Goal: Find specific page/section: Find specific page/section

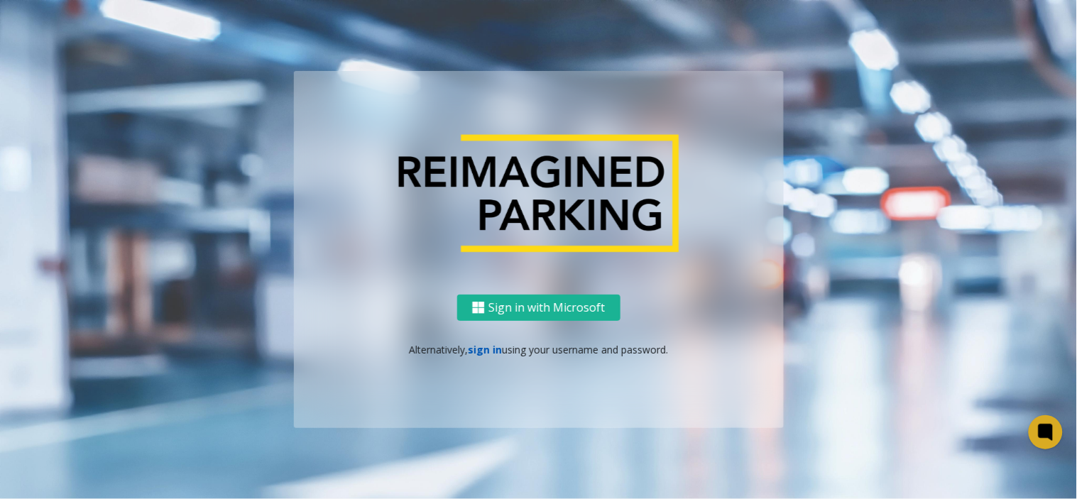
click at [476, 351] on link "sign in" at bounding box center [485, 349] width 34 height 13
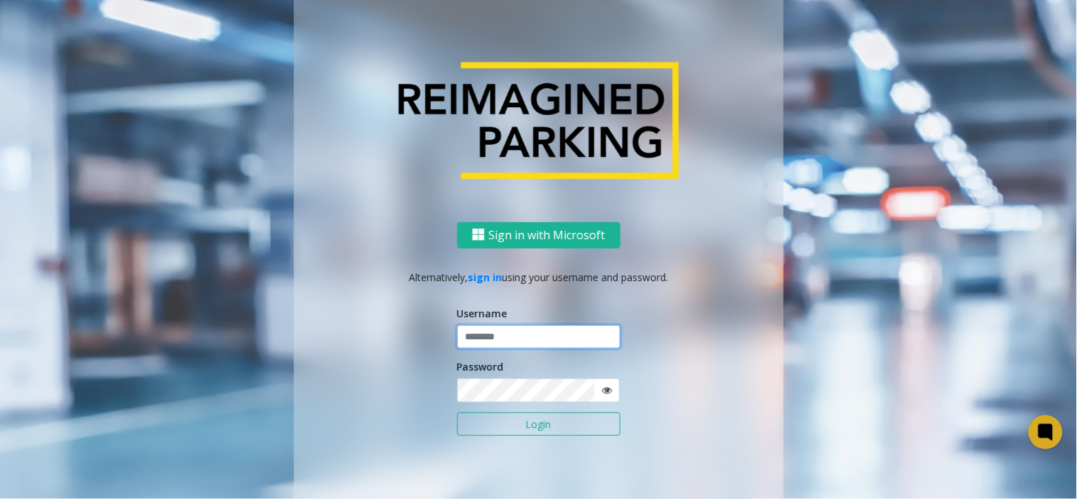
click at [487, 339] on input "text" at bounding box center [538, 337] width 163 height 24
type input "*****"
click at [457, 412] on button "Login" at bounding box center [538, 424] width 163 height 24
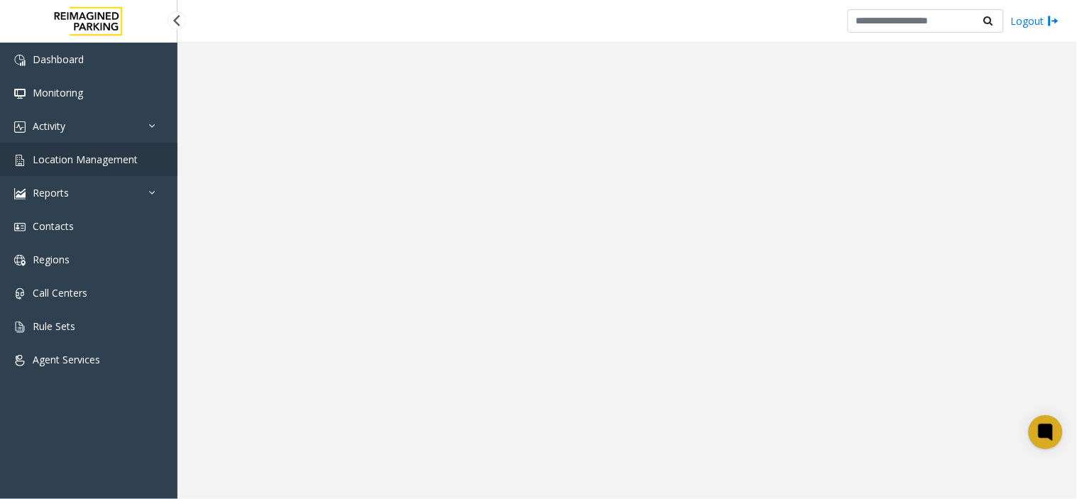
click at [69, 163] on span "Location Management" at bounding box center [85, 159] width 105 height 13
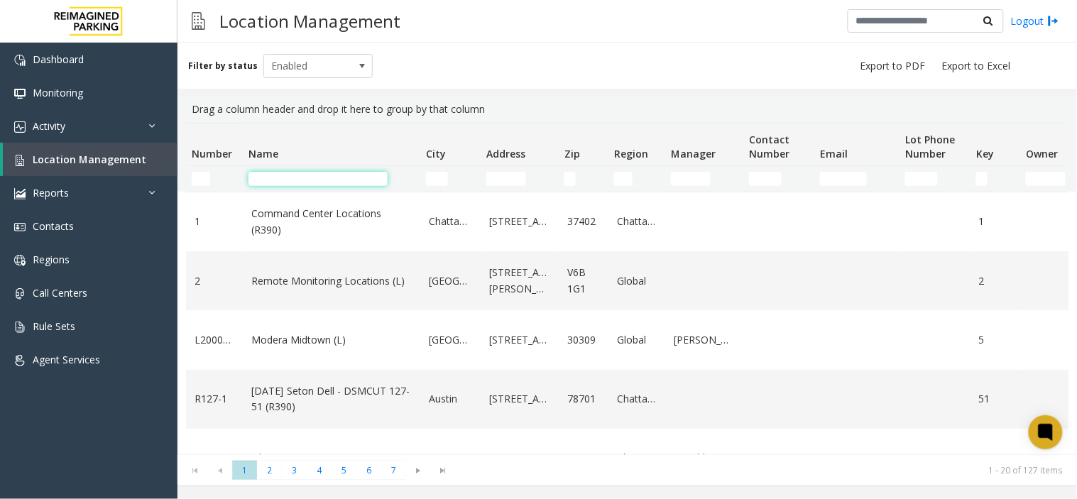
click at [278, 181] on input "Name Filter" at bounding box center [317, 179] width 139 height 14
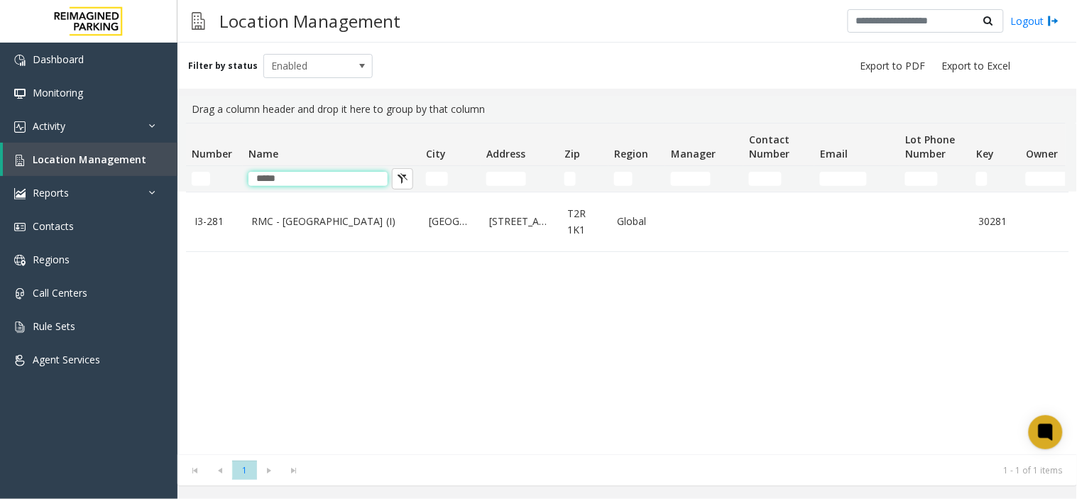
type input "*****"
click at [294, 217] on link "RMC - [GEOGRAPHIC_DATA] (I)" at bounding box center [331, 222] width 160 height 16
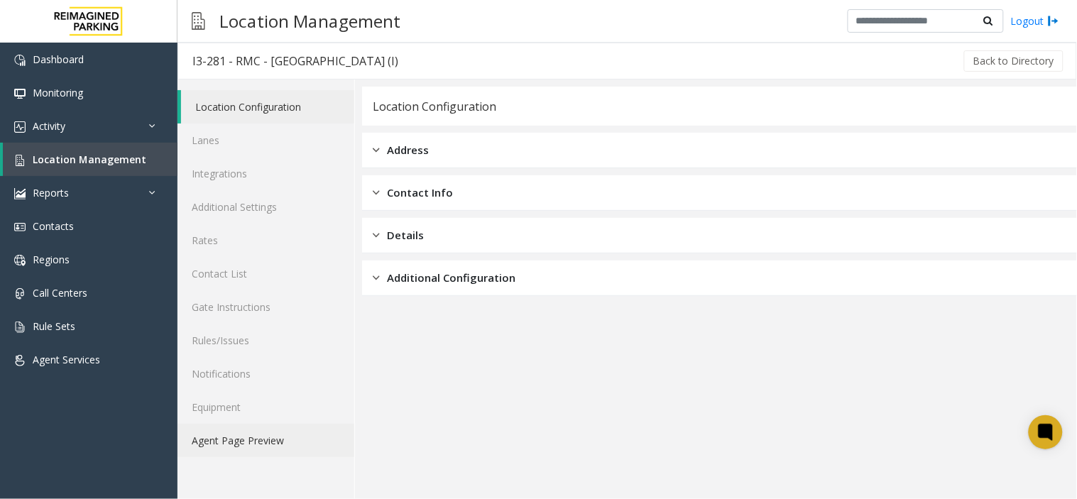
click at [253, 446] on link "Agent Page Preview" at bounding box center [265, 440] width 177 height 33
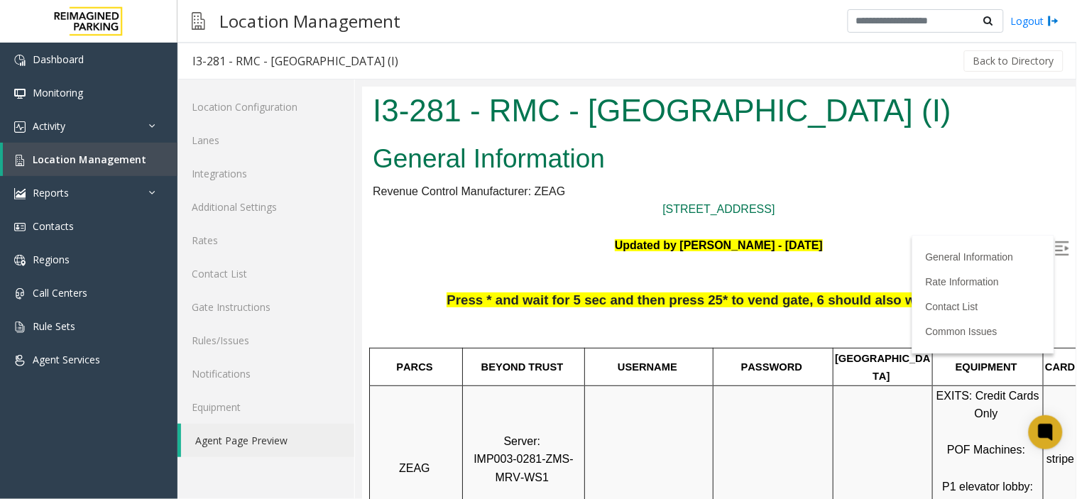
click at [1052, 253] on label at bounding box center [1062, 249] width 21 height 21
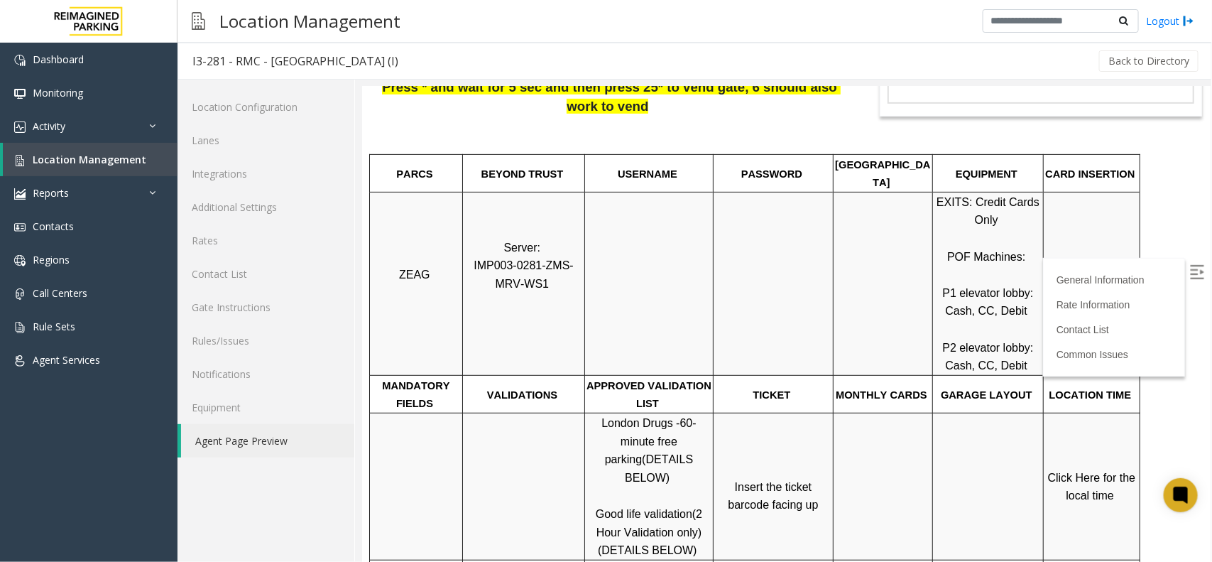
scroll to position [168, 0]
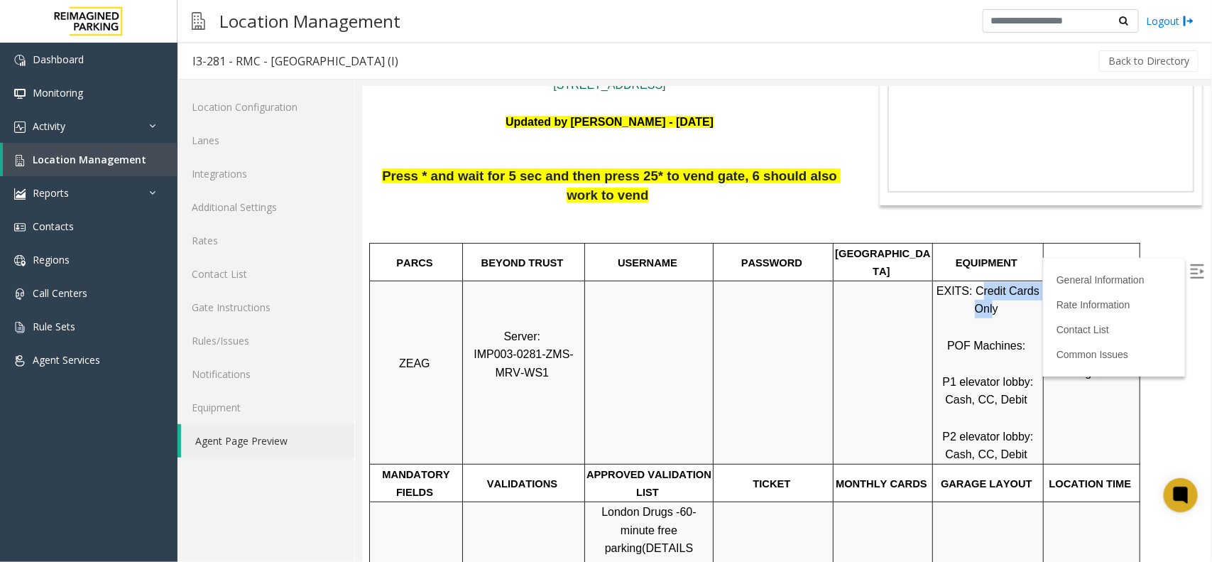
drag, startPoint x: 981, startPoint y: 272, endPoint x: 992, endPoint y: 297, distance: 27.0
click at [992, 297] on p "EXITS: Credit Cards Only POF Machines: P1 elevator lobby: Cash, CC, Debit P2 el…" at bounding box center [987, 372] width 109 height 182
click at [956, 300] on p "EXITS: Credit Cards Only POF Machines: P1 elevator lobby: Cash, CC, Debit P2 el…" at bounding box center [987, 372] width 109 height 182
click at [966, 383] on span "P1 elevator lobby: Cash, CC, Debit" at bounding box center [988, 390] width 94 height 31
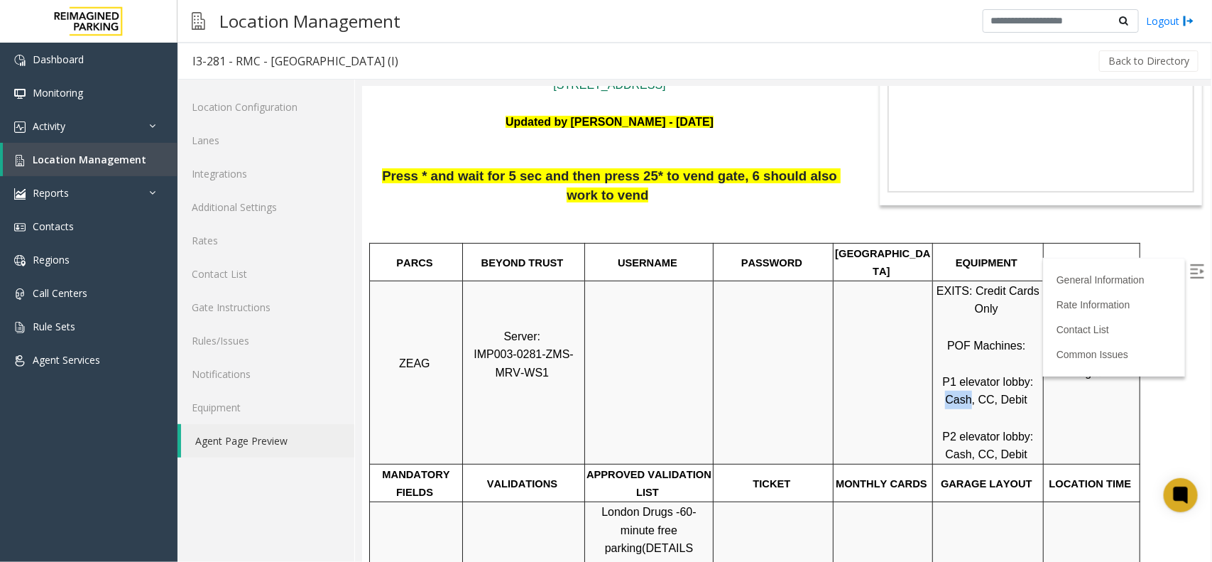
click at [966, 383] on span "P1 elevator lobby: Cash, CC, Debit" at bounding box center [988, 390] width 94 height 31
click at [956, 385] on span "P1 elevator lobby: Cash, CC, Debit" at bounding box center [988, 390] width 94 height 31
click at [952, 371] on p "EXITS: Credit Cards Only POF Machines: P1 elevator lobby: Cash, CC, Debit P2 el…" at bounding box center [987, 372] width 109 height 182
click at [955, 388] on p "EXITS: Credit Cards Only POF Machines: P1 elevator lobby: Cash, CC, Debit P2 el…" at bounding box center [987, 372] width 109 height 182
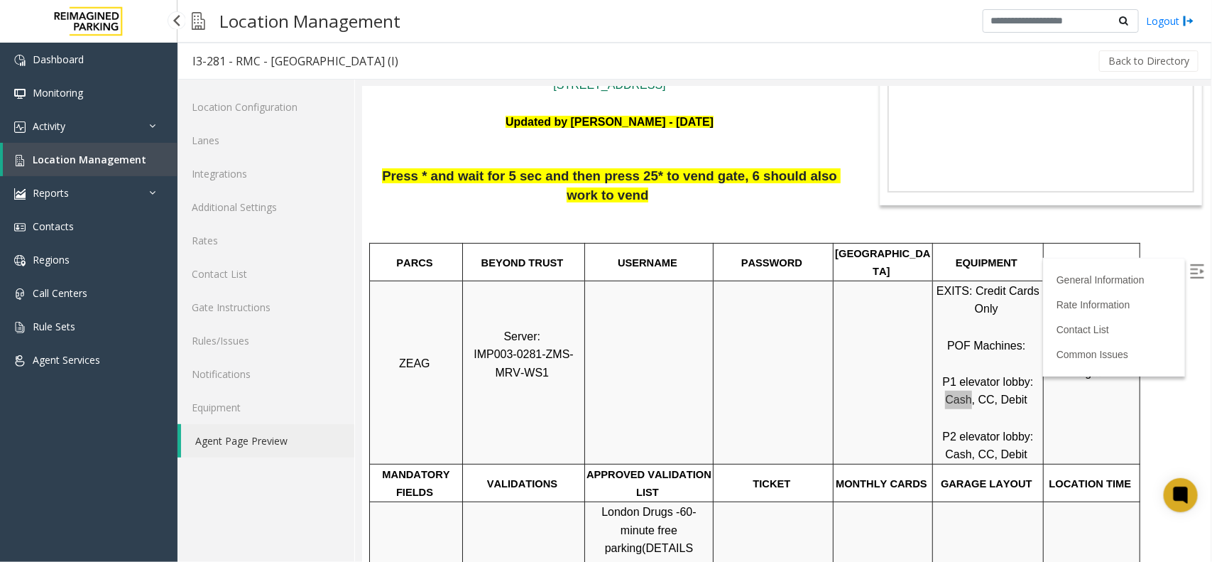
click at [133, 165] on link "Location Management" at bounding box center [90, 159] width 175 height 33
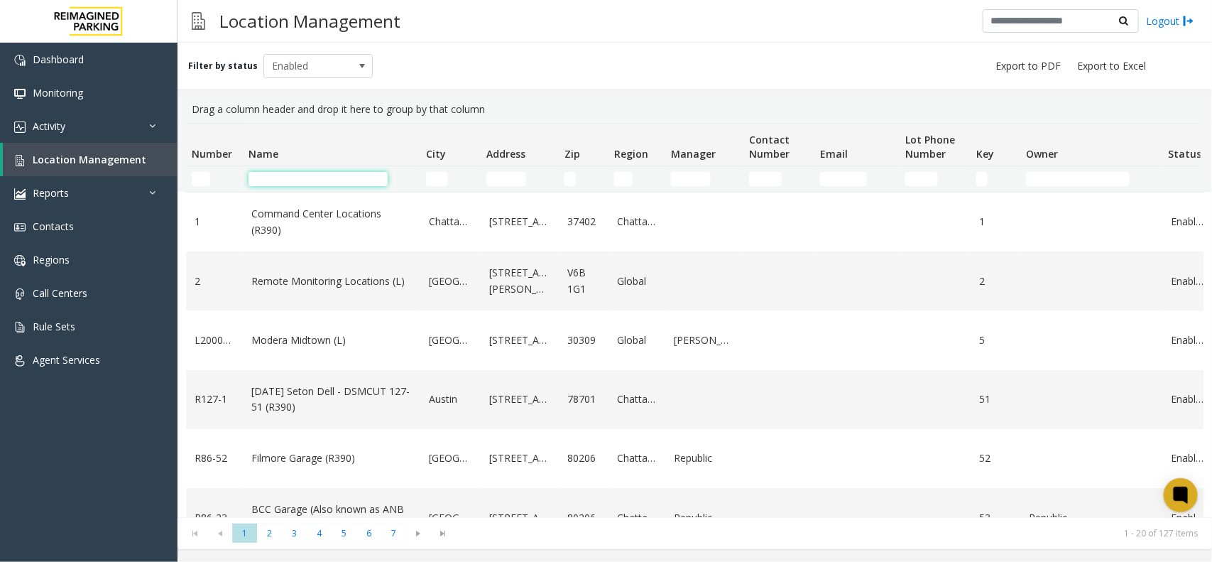
click at [304, 179] on input "Name Filter" at bounding box center [317, 179] width 139 height 14
click at [300, 185] on input "Name Filter" at bounding box center [317, 179] width 139 height 14
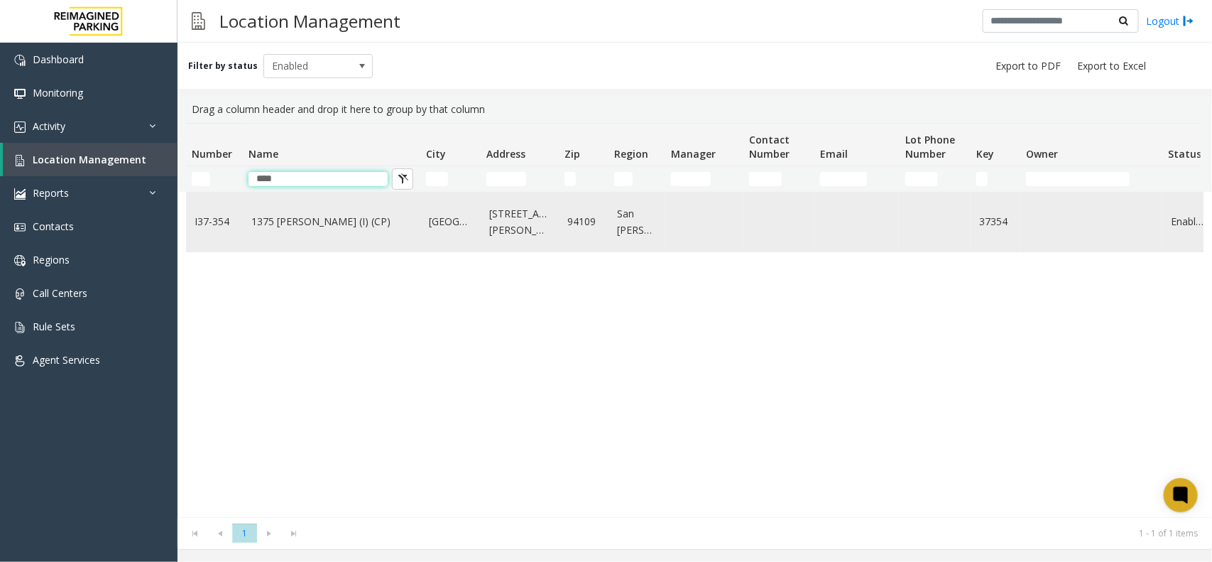
type input "****"
click at [295, 213] on td "1375 [PERSON_NAME] (I) (CP)" at bounding box center [331, 221] width 177 height 59
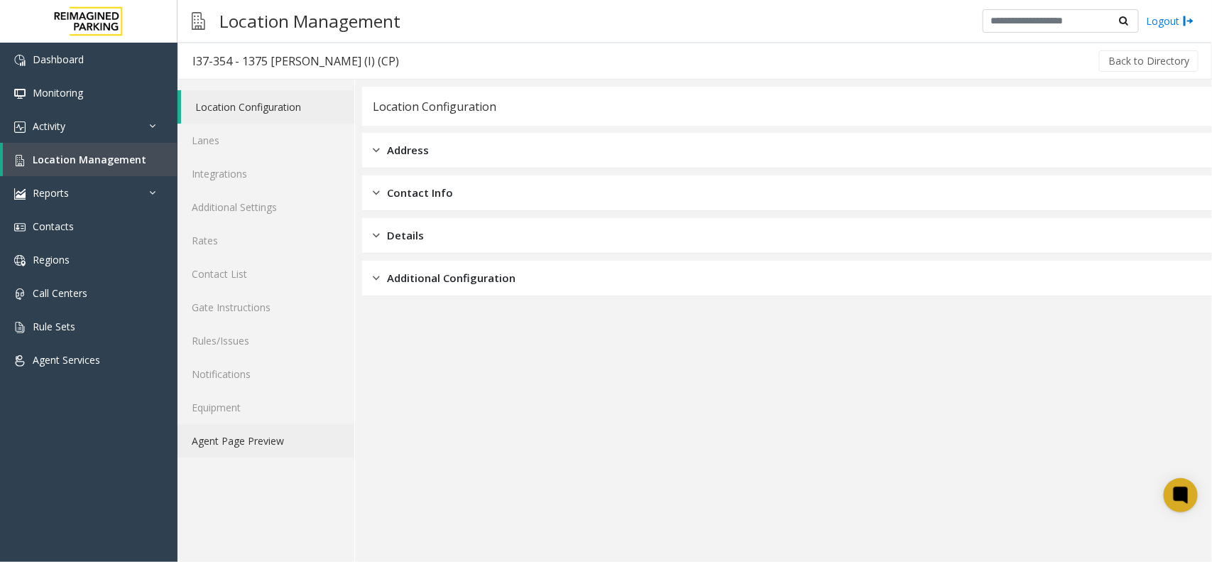
click at [291, 442] on link "Agent Page Preview" at bounding box center [265, 440] width 177 height 33
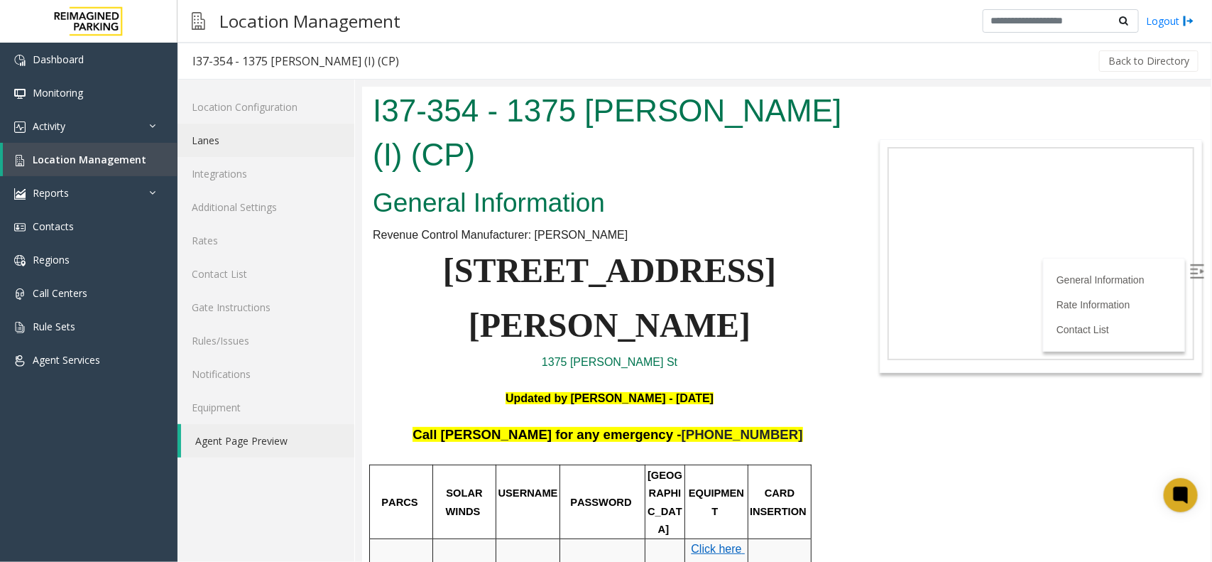
click at [260, 128] on link "Lanes" at bounding box center [265, 140] width 177 height 33
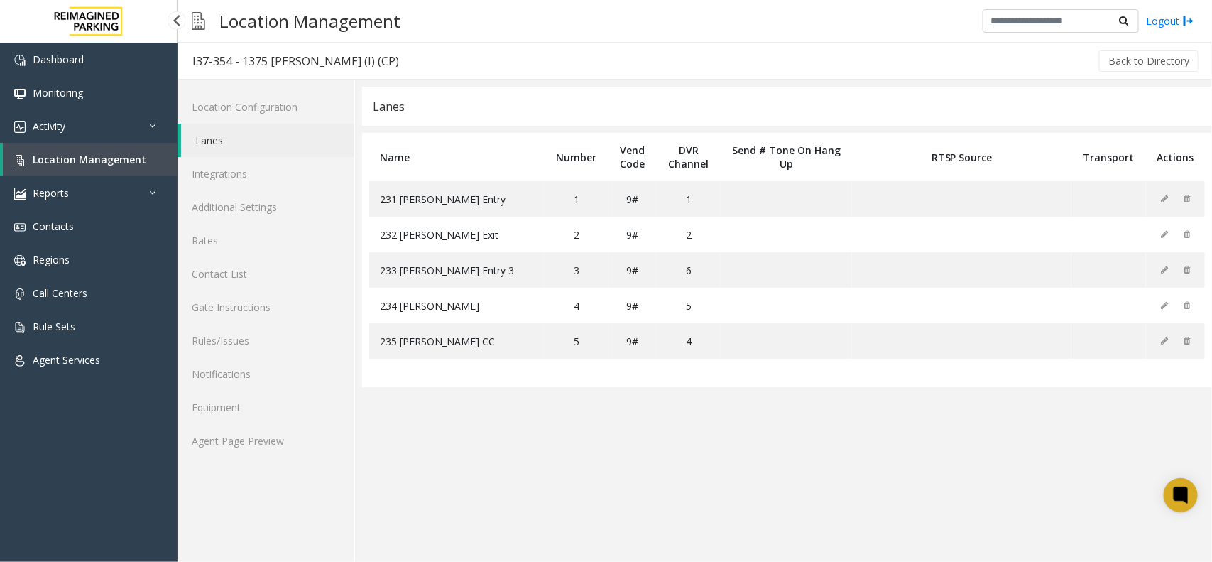
click at [86, 146] on link "Location Management" at bounding box center [90, 159] width 175 height 33
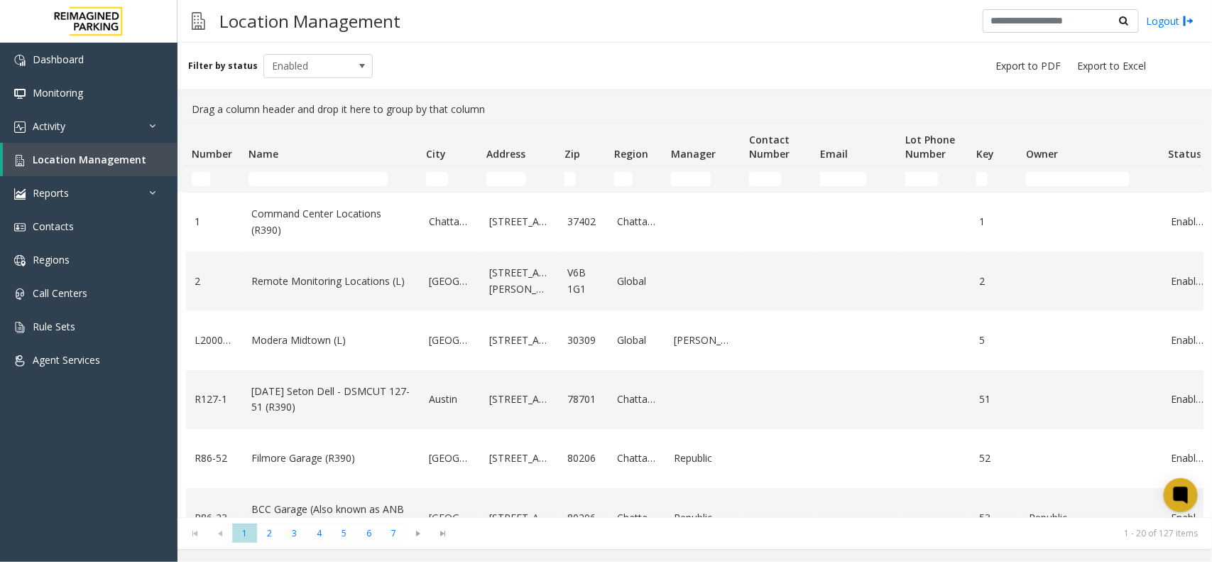
click at [311, 168] on td "Name Filter" at bounding box center [331, 179] width 177 height 26
click at [316, 168] on td "Name Filter" at bounding box center [331, 179] width 177 height 26
click at [143, 129] on link "Activity" at bounding box center [88, 125] width 177 height 33
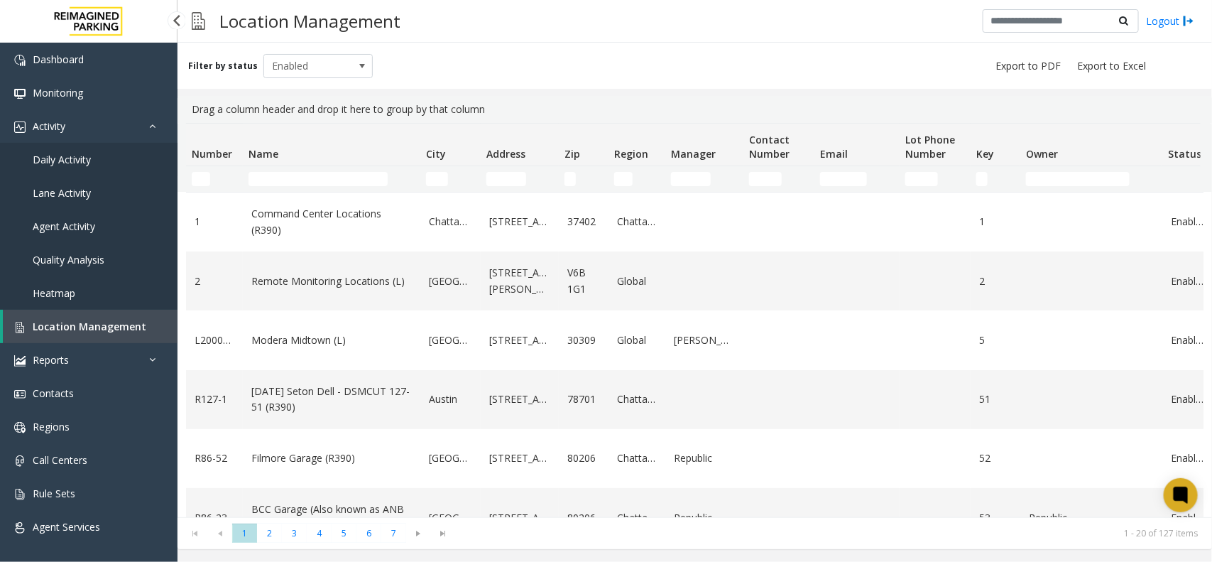
click at [96, 154] on link "Daily Activity" at bounding box center [88, 159] width 177 height 33
click at [69, 162] on span "Daily Activity" at bounding box center [62, 159] width 58 height 13
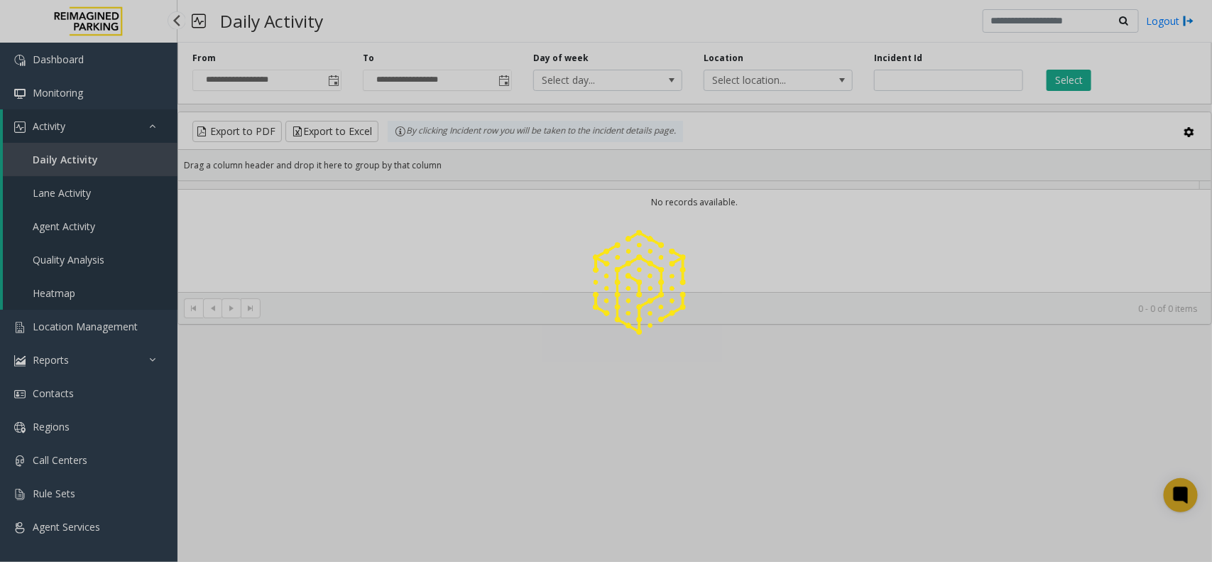
click at [82, 129] on div at bounding box center [606, 281] width 1212 height 562
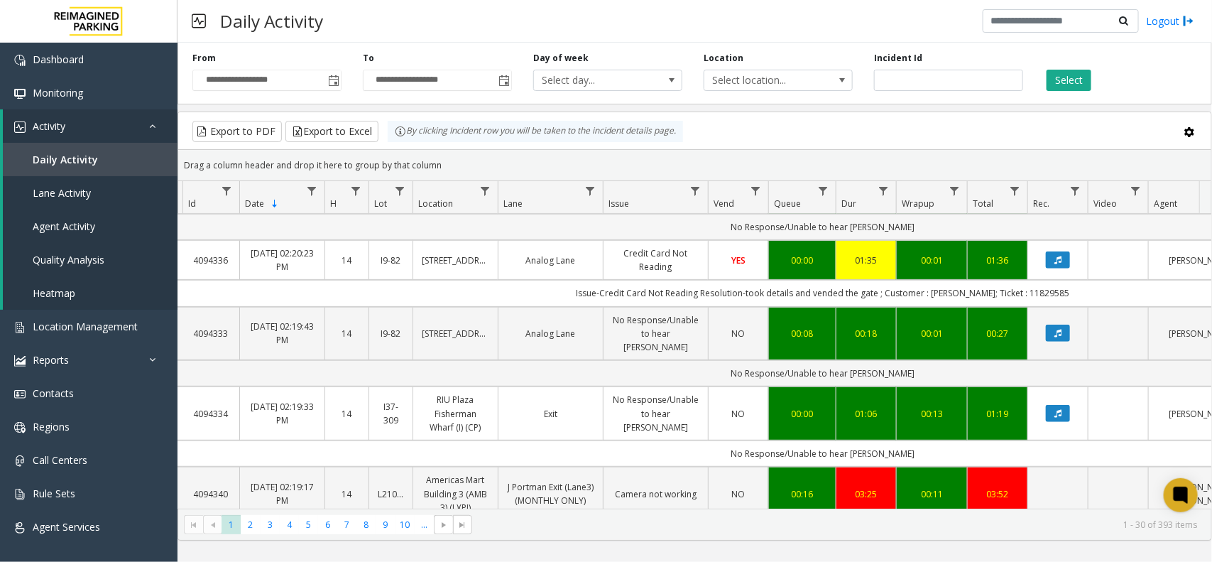
scroll to position [355, 18]
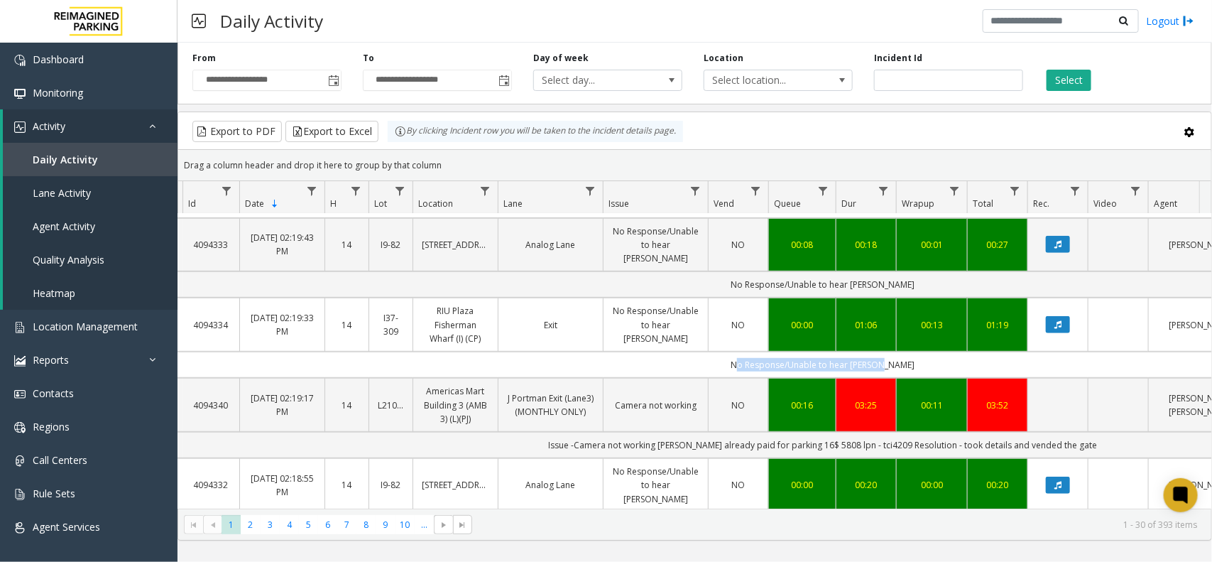
drag, startPoint x: 731, startPoint y: 359, endPoint x: 918, endPoint y: 345, distance: 187.3
click at [918, 351] on td "No Response/Unable to hear [PERSON_NAME]" at bounding box center [822, 364] width 1280 height 26
click at [919, 351] on td "No Response/Unable to hear [PERSON_NAME]" at bounding box center [822, 364] width 1280 height 26
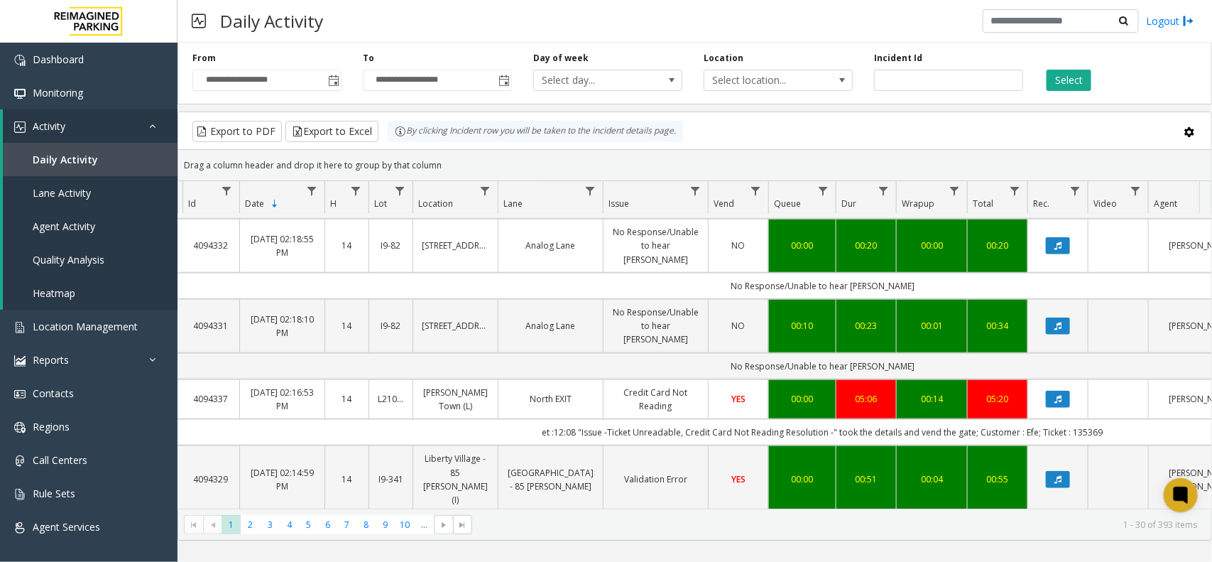
scroll to position [621, 18]
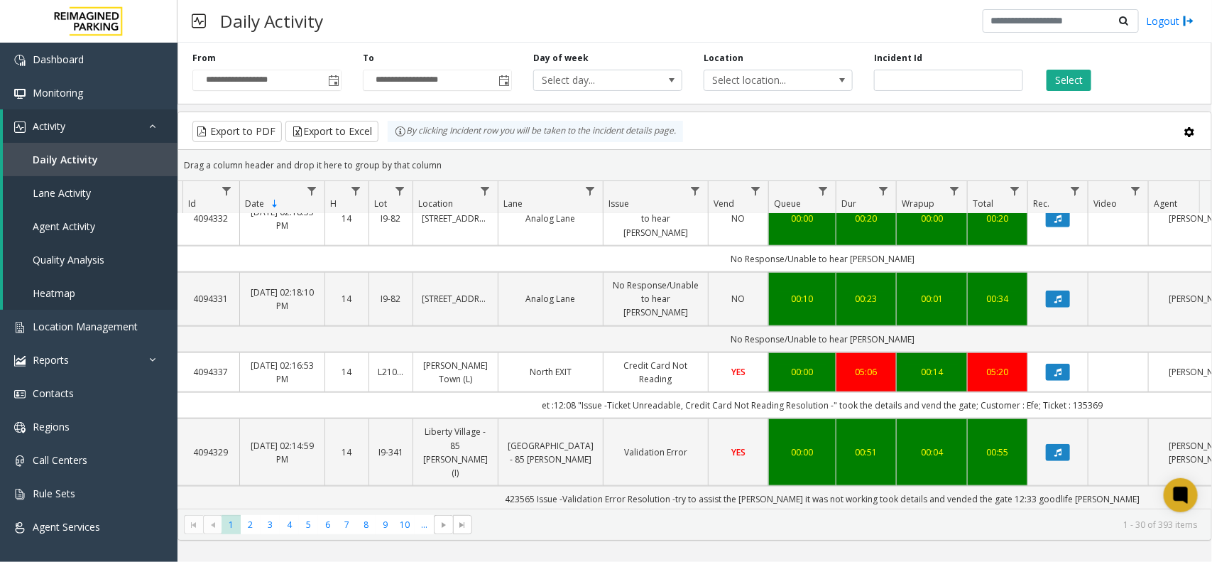
drag, startPoint x: 1116, startPoint y: 387, endPoint x: 517, endPoint y: 393, distance: 599.2
click at [517, 393] on td "et :12:08 "Issue -Ticket Unreadable, Credit Card Not Reading Resolution -" took…" at bounding box center [822, 405] width 1280 height 26
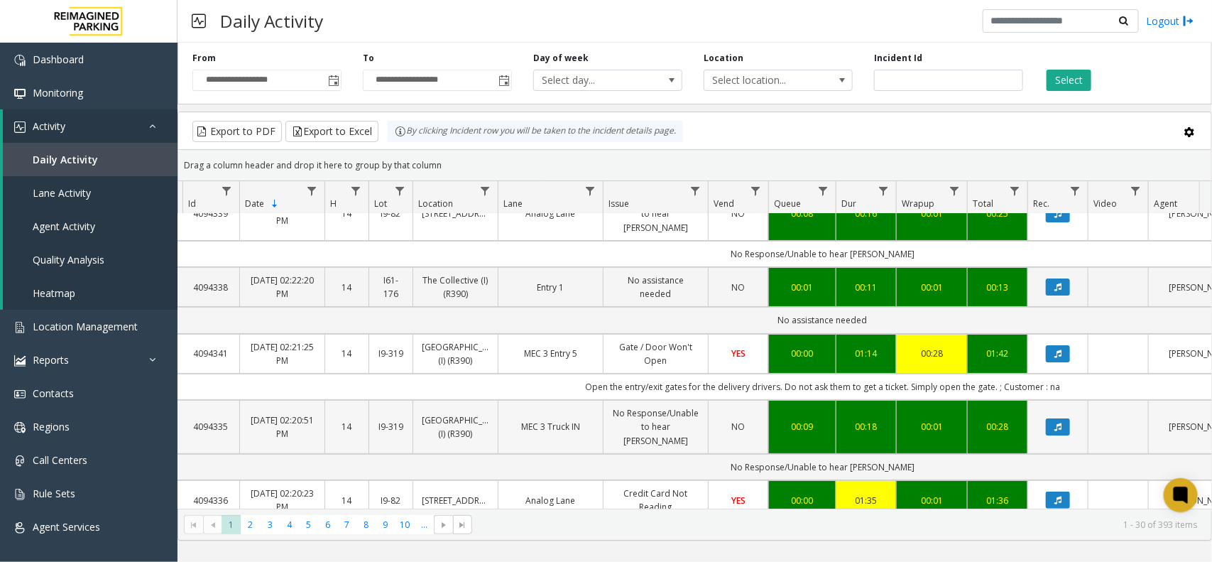
scroll to position [0, 18]
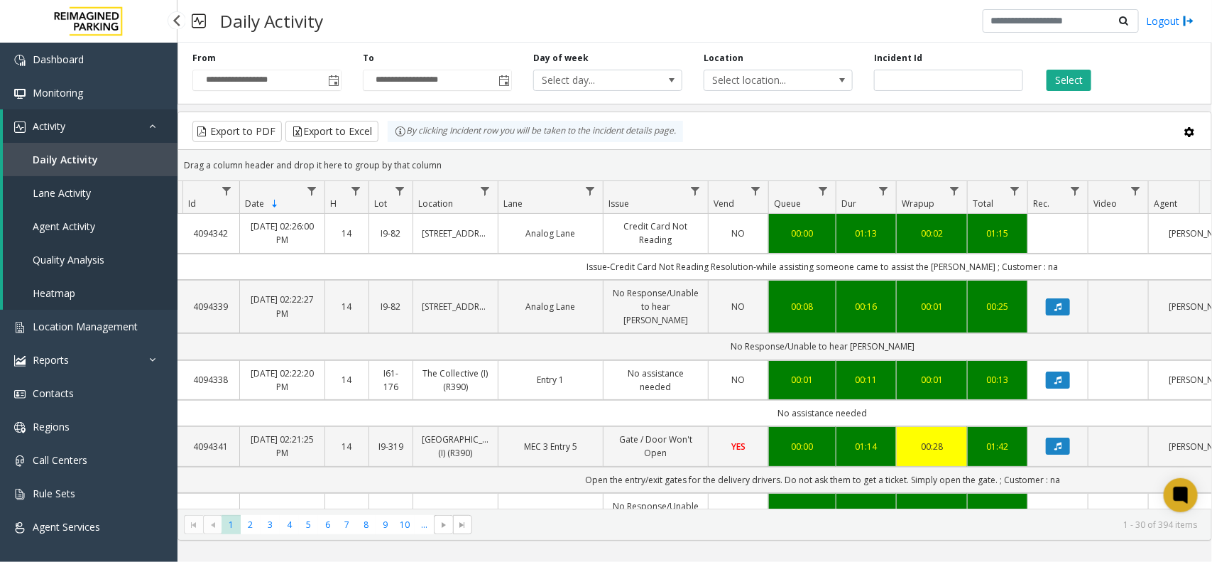
click at [141, 122] on link "Activity" at bounding box center [90, 125] width 175 height 33
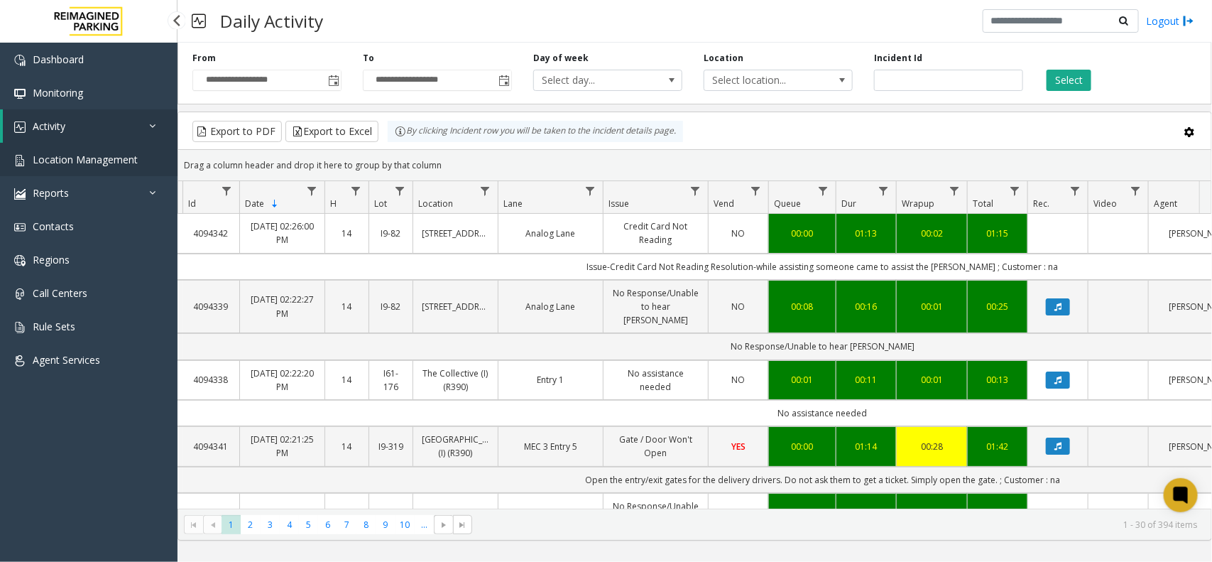
click at [104, 167] on link "Location Management" at bounding box center [88, 159] width 177 height 33
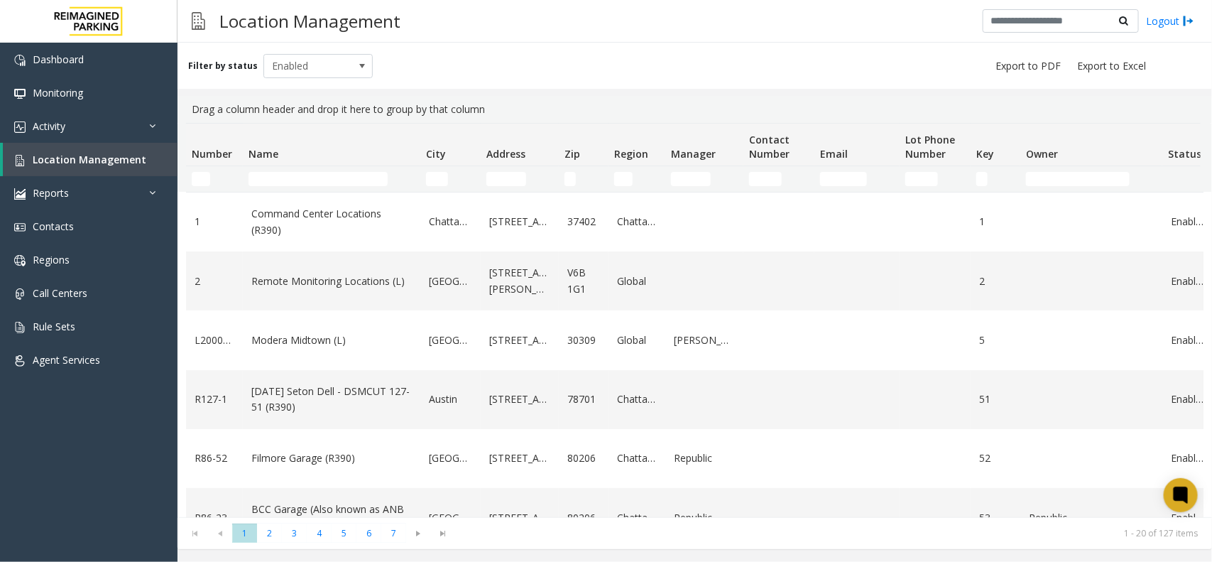
click at [300, 189] on td "Name Filter" at bounding box center [331, 179] width 177 height 26
click at [300, 168] on td "Name Filter" at bounding box center [331, 179] width 177 height 26
click at [300, 177] on input "Name Filter" at bounding box center [317, 179] width 139 height 14
drag, startPoint x: 190, startPoint y: 105, endPoint x: 474, endPoint y: 112, distance: 283.4
click at [548, 119] on div "Drag a column header and drop it here to group by that column" at bounding box center [694, 109] width 1017 height 27
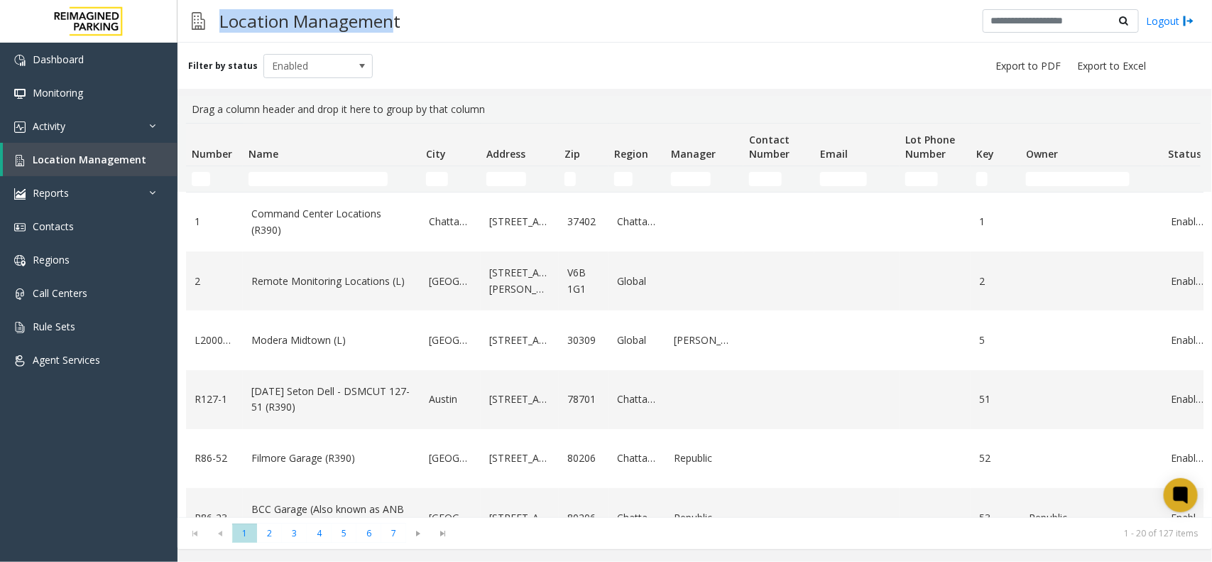
drag, startPoint x: 222, startPoint y: 18, endPoint x: 413, endPoint y: 18, distance: 191.7
click at [403, 9] on h3 "Location Management" at bounding box center [309, 21] width 195 height 35
click at [431, 28] on div "Location Management Logout" at bounding box center [694, 21] width 1034 height 43
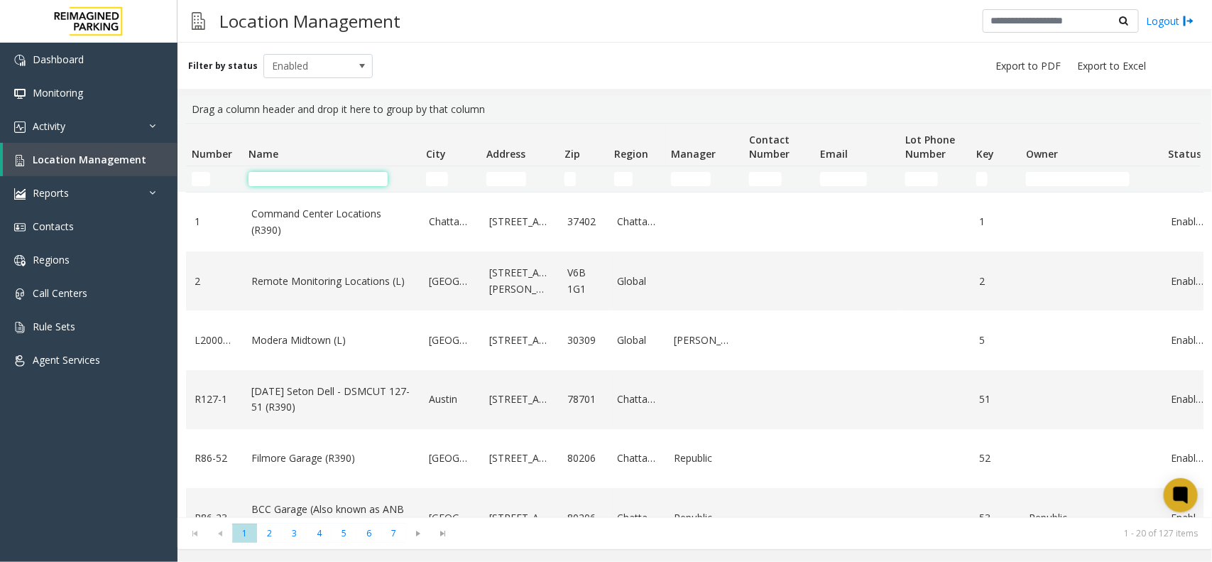
click at [353, 180] on input "Name Filter" at bounding box center [317, 179] width 139 height 14
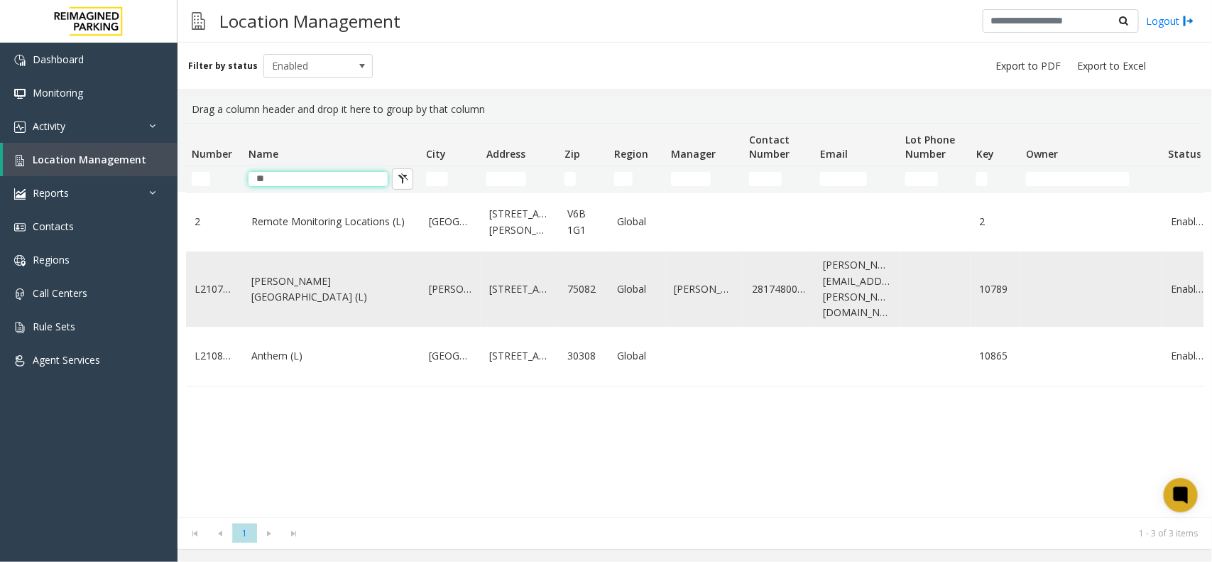
type input "*"
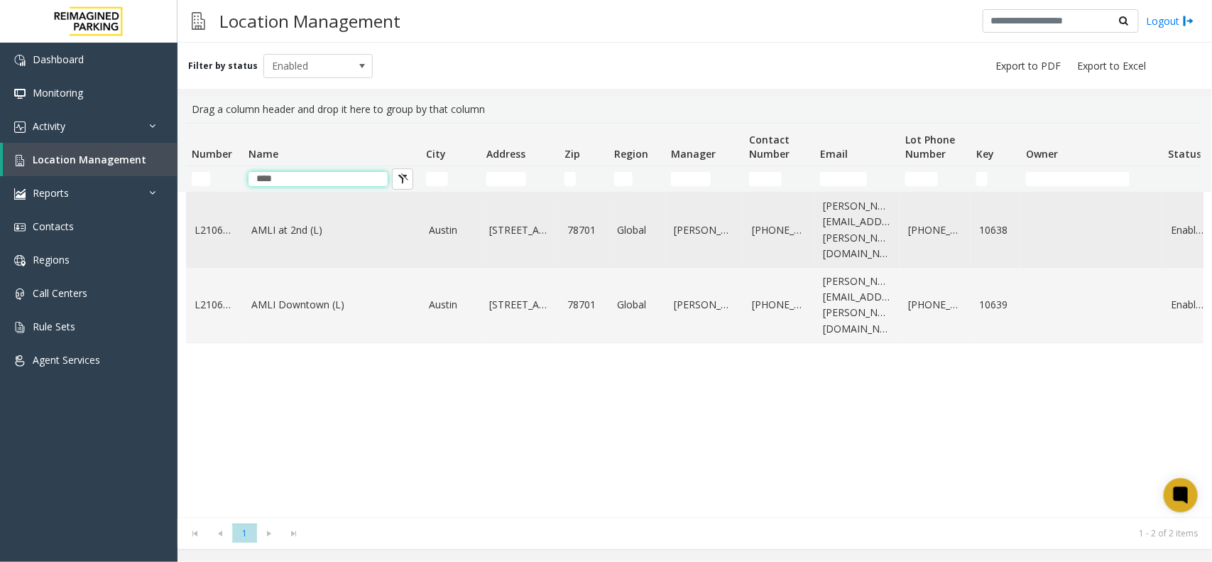
type input "****"
click at [331, 231] on td "AMLI at 2nd (L)" at bounding box center [331, 229] width 177 height 75
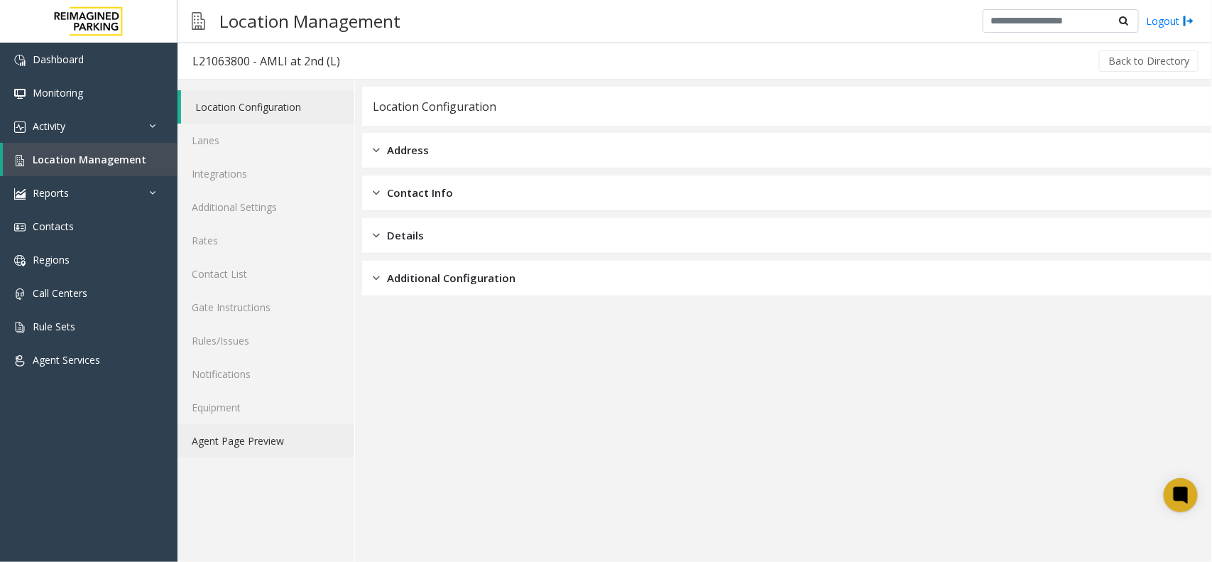
click at [248, 445] on link "Agent Page Preview" at bounding box center [265, 440] width 177 height 33
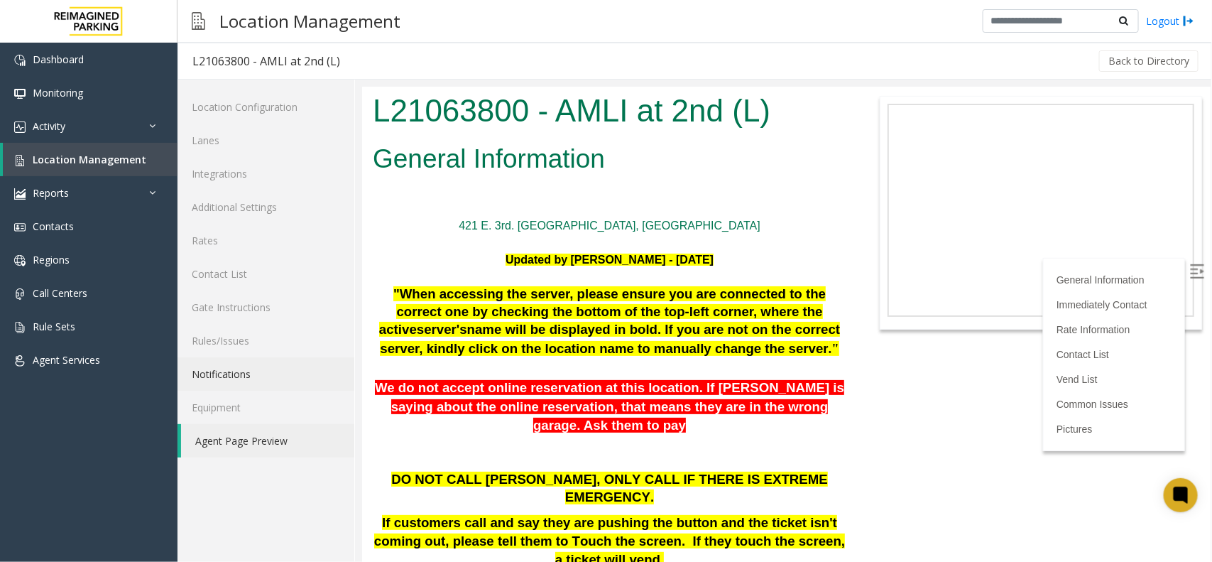
scroll to position [532, 0]
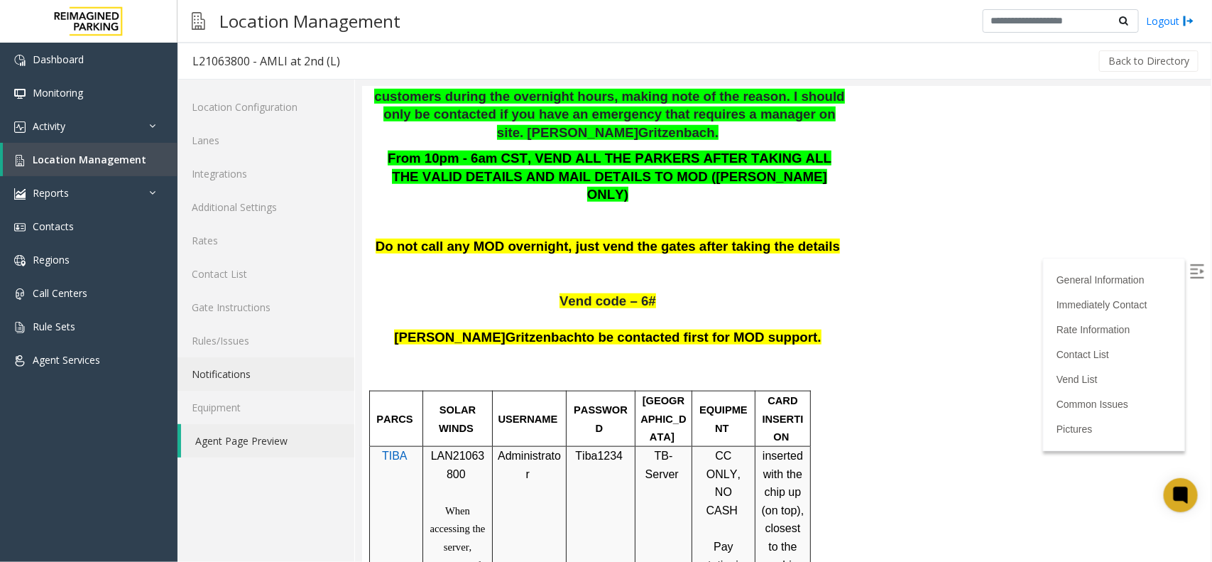
click at [1076, 257] on div "General Information Immediately Contact Rate Information Contact List Vend List…" at bounding box center [1113, 353] width 142 height 193
click at [1076, 263] on div "General Information Immediately Contact Rate Information Contact List Vend List…" at bounding box center [1113, 353] width 142 height 193
click at [1076, 263] on img at bounding box center [1196, 270] width 14 height 14
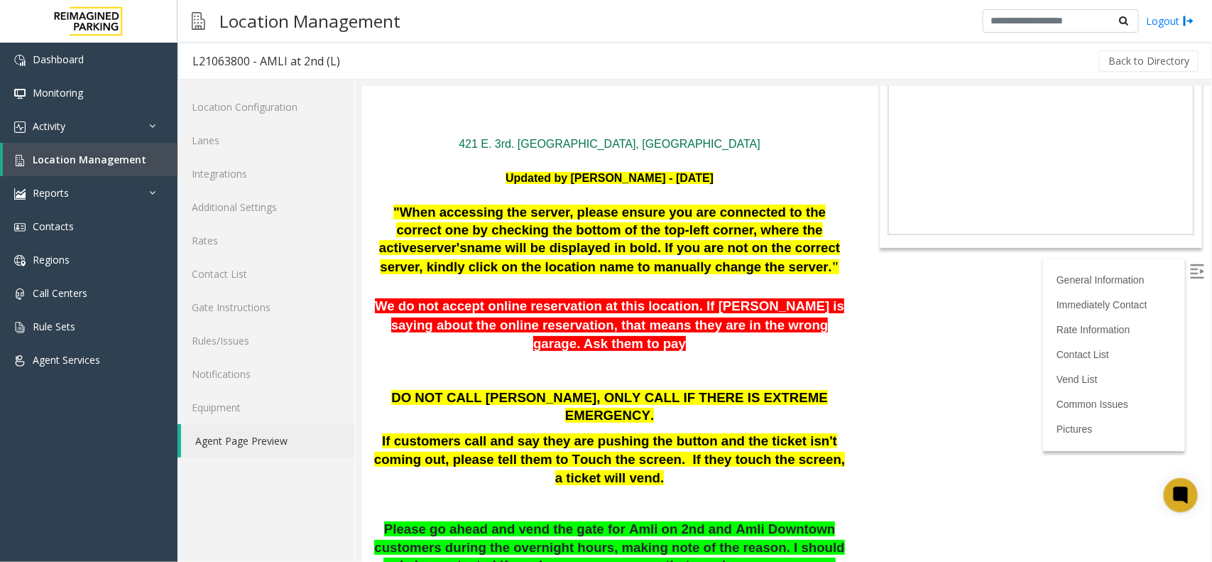
scroll to position [0, 0]
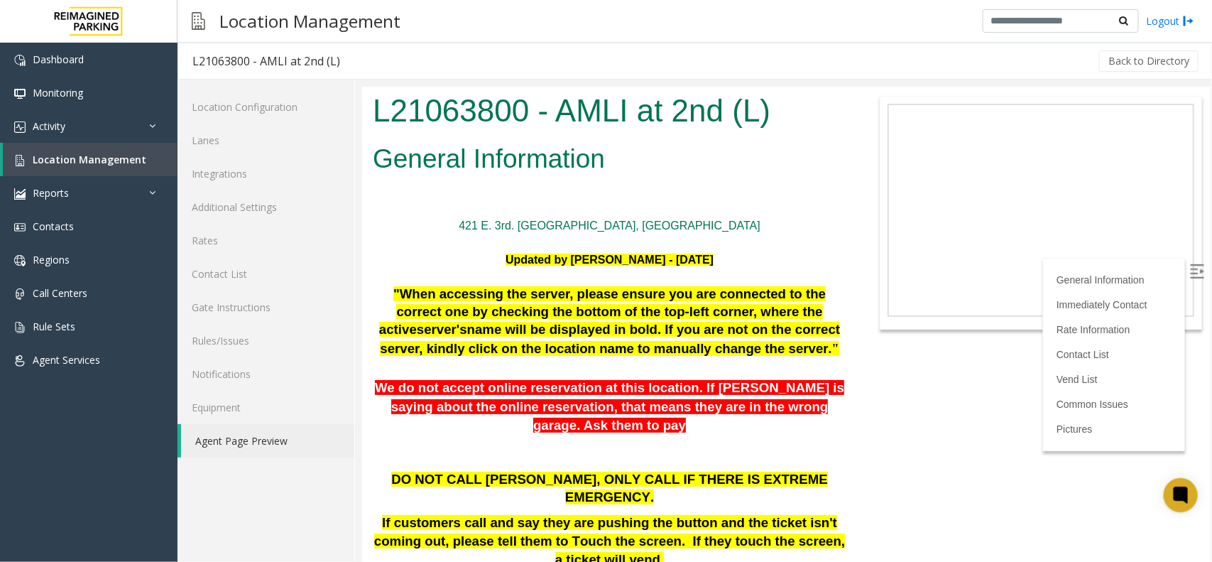
click at [694, 239] on div at bounding box center [609, 242] width 474 height 17
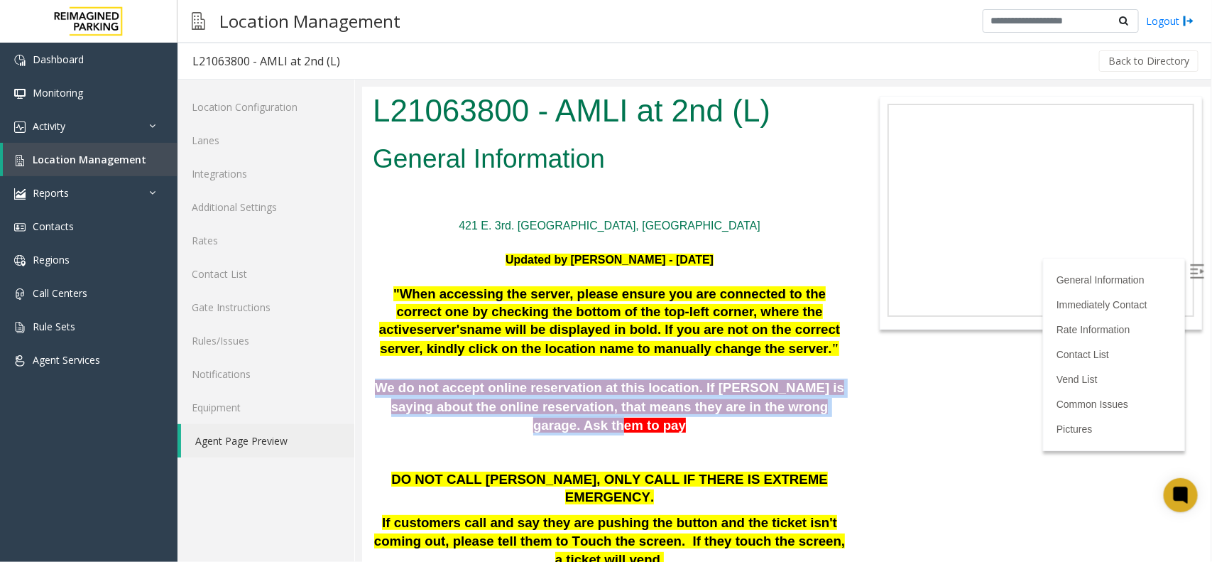
drag, startPoint x: 383, startPoint y: 400, endPoint x: 806, endPoint y: 417, distance: 423.5
click at [806, 417] on span "We do not accept online reservation at this location. If [PERSON_NAME] is sayin…" at bounding box center [608, 405] width 469 height 53
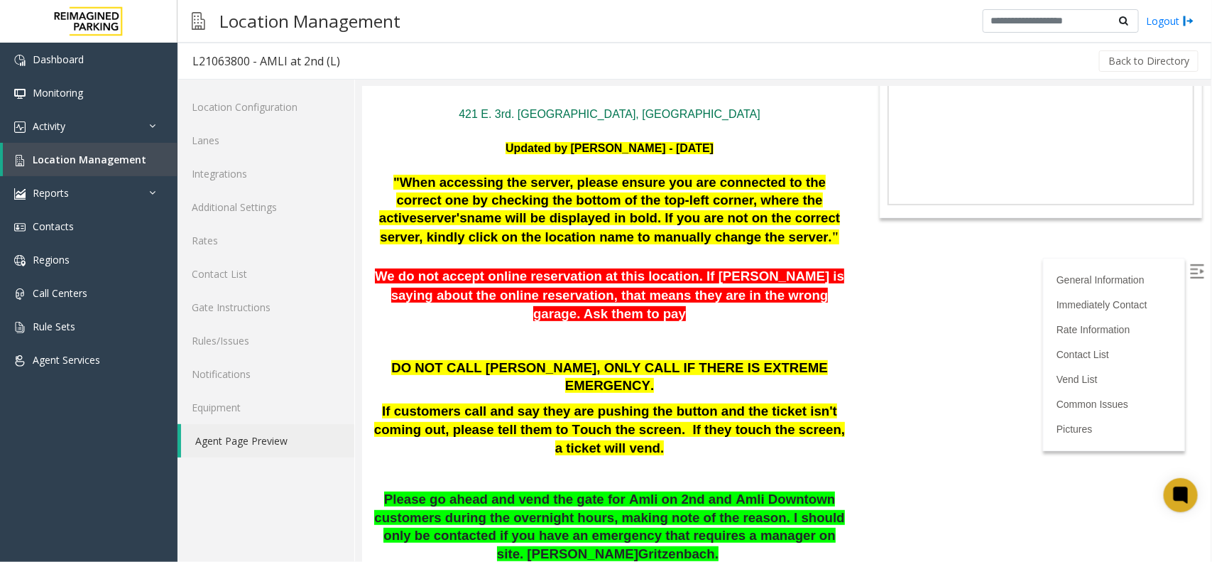
scroll to position [89, 0]
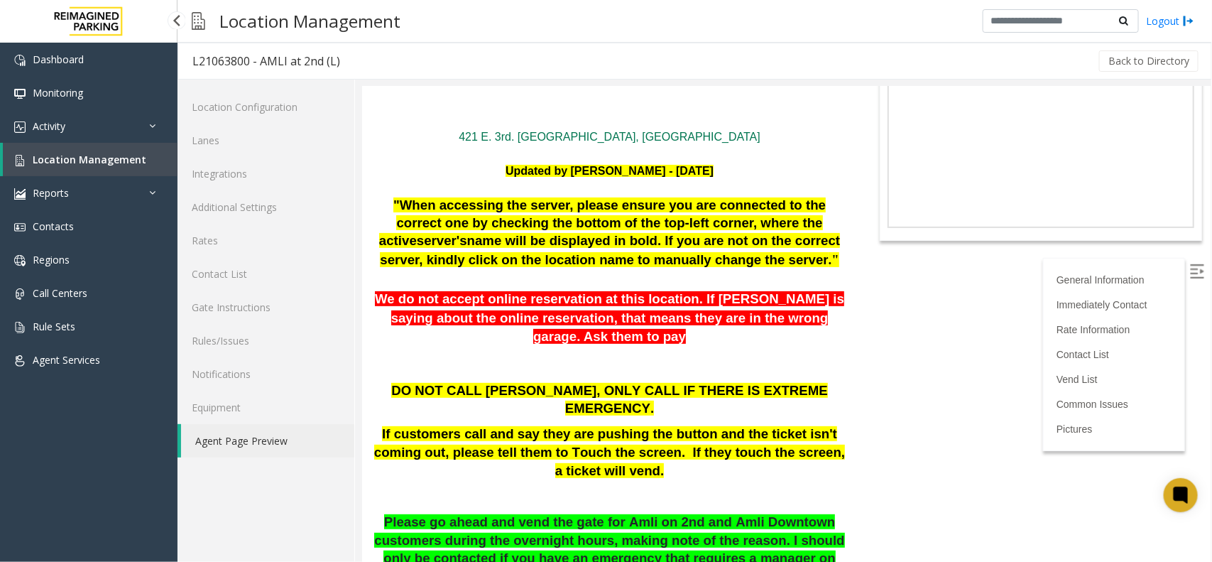
click at [87, 153] on span "Location Management" at bounding box center [90, 159] width 114 height 13
